Goal: Find specific page/section: Find specific page/section

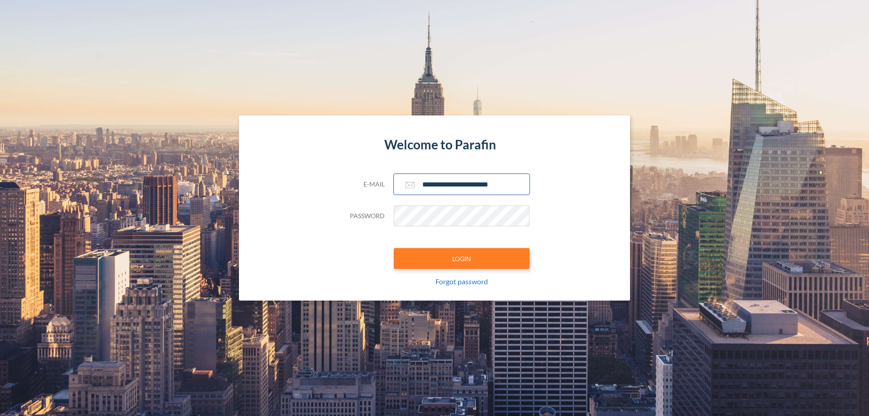
type input "**********"
click at [462, 258] on button "LOGIN" at bounding box center [462, 258] width 136 height 21
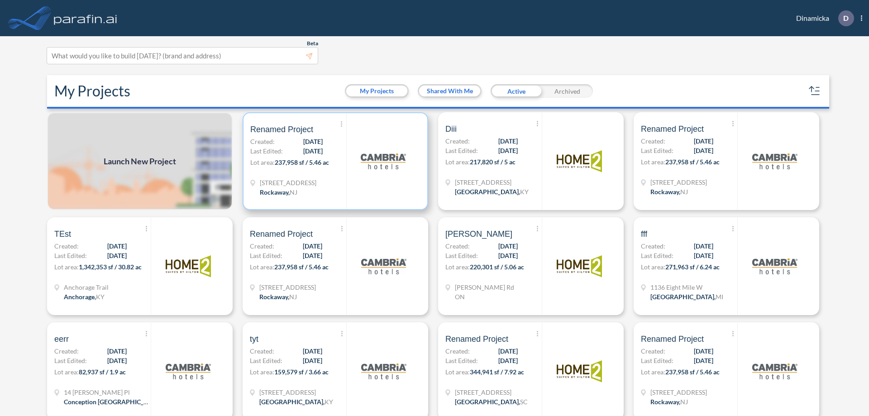
scroll to position [2, 0]
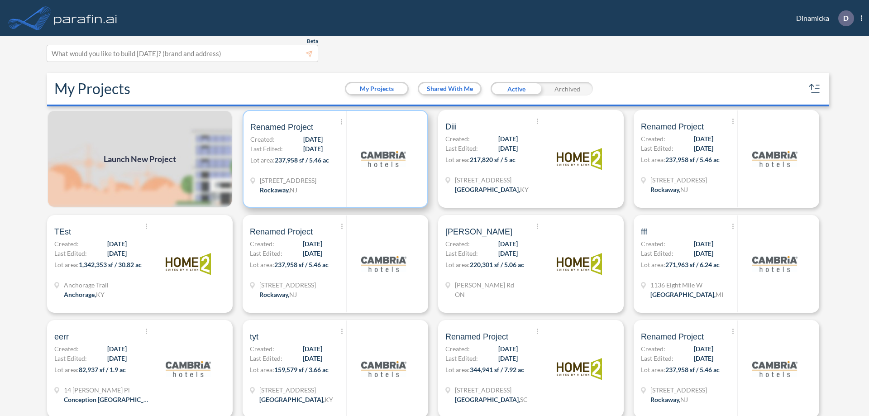
click at [333, 159] on p "Lot area: 237,958 sf / 5.46 ac" at bounding box center [298, 161] width 96 height 13
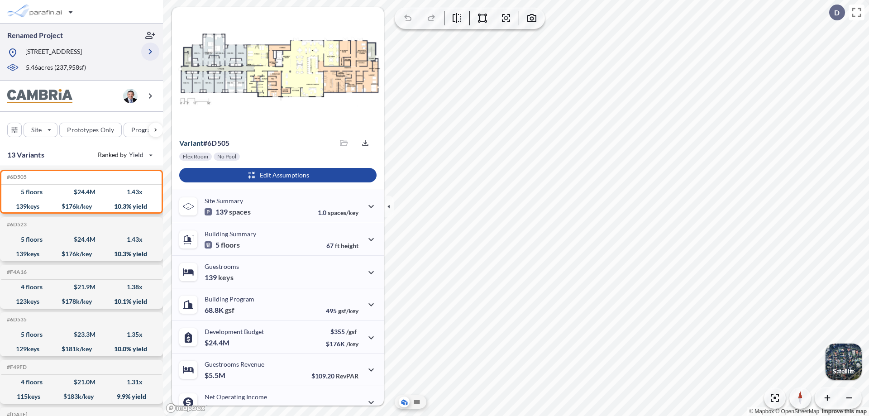
click at [150, 52] on icon "button" at bounding box center [150, 51] width 11 height 11
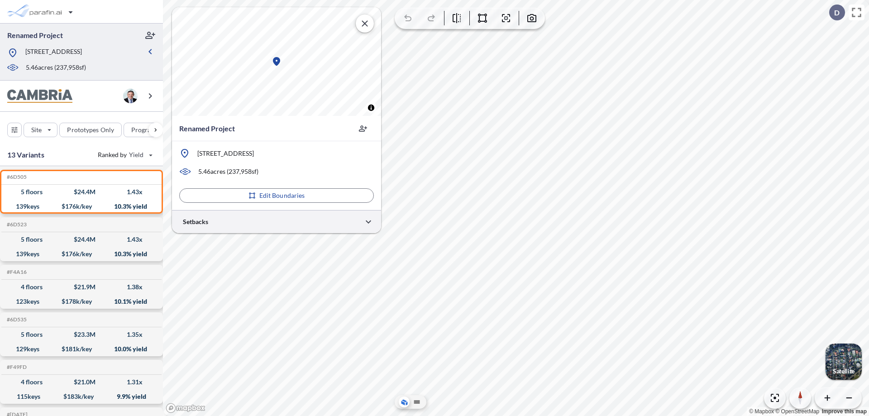
click at [276, 221] on div at bounding box center [276, 221] width 209 height 23
